Goal: Go to known website: Access a specific website the user already knows

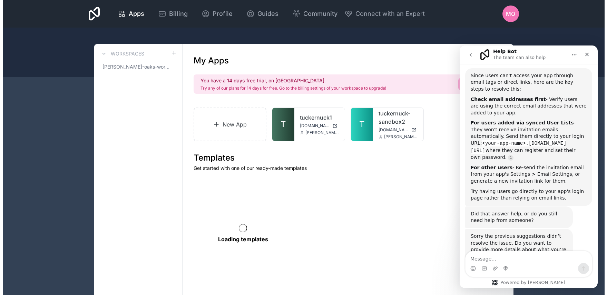
scroll to position [401, 0]
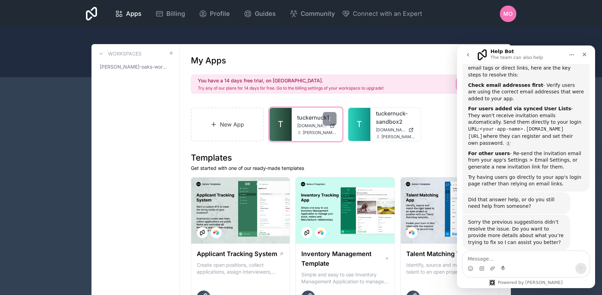
click at [288, 128] on link "T" at bounding box center [281, 124] width 22 height 33
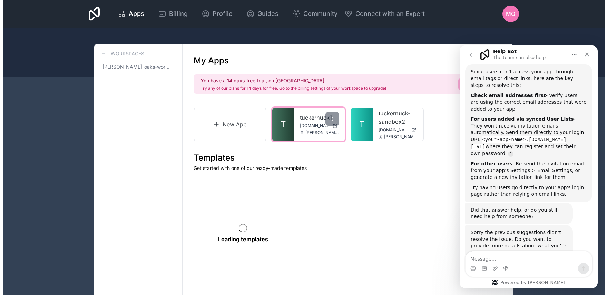
scroll to position [401, 0]
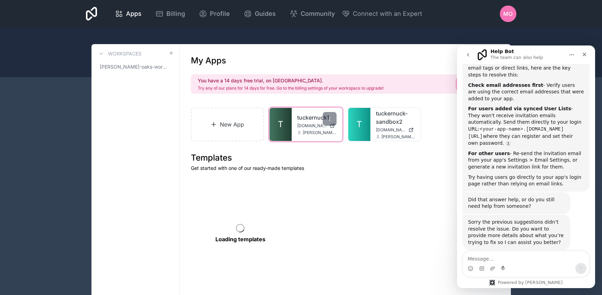
click at [313, 120] on link "tuckernuck1" at bounding box center [316, 118] width 39 height 8
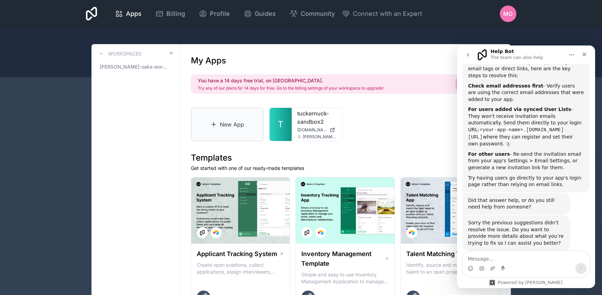
scroll to position [401, 0]
